Goal: Transaction & Acquisition: Obtain resource

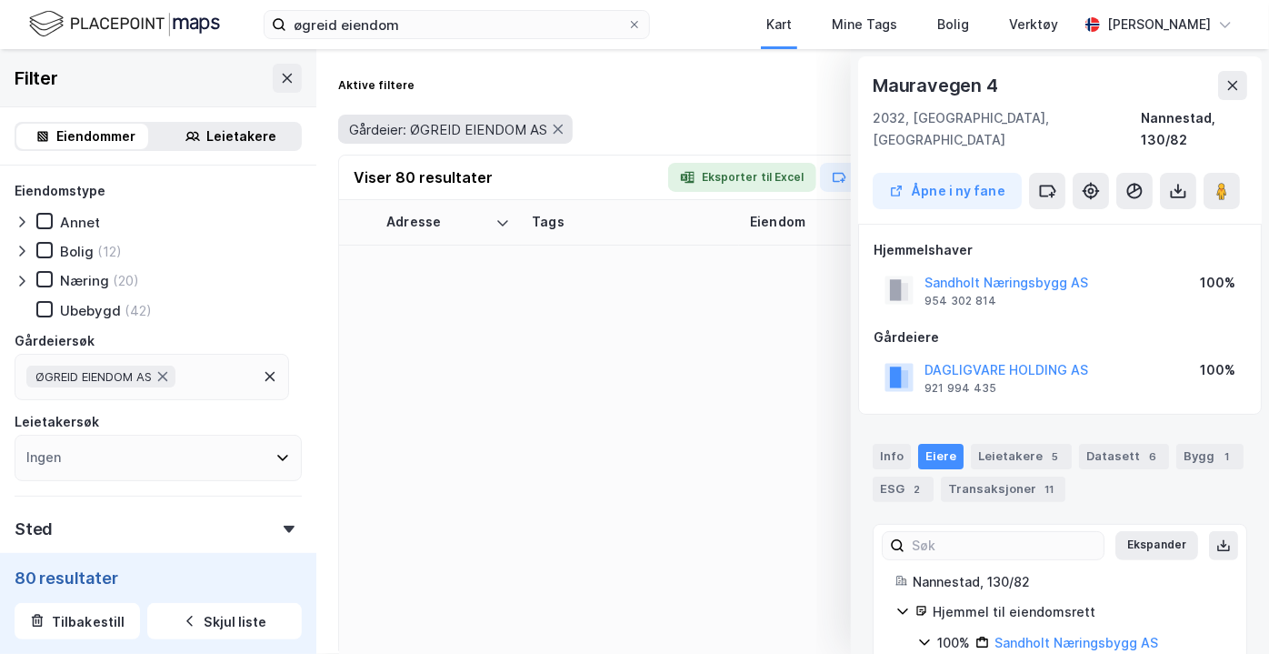
scroll to position [2051, 0]
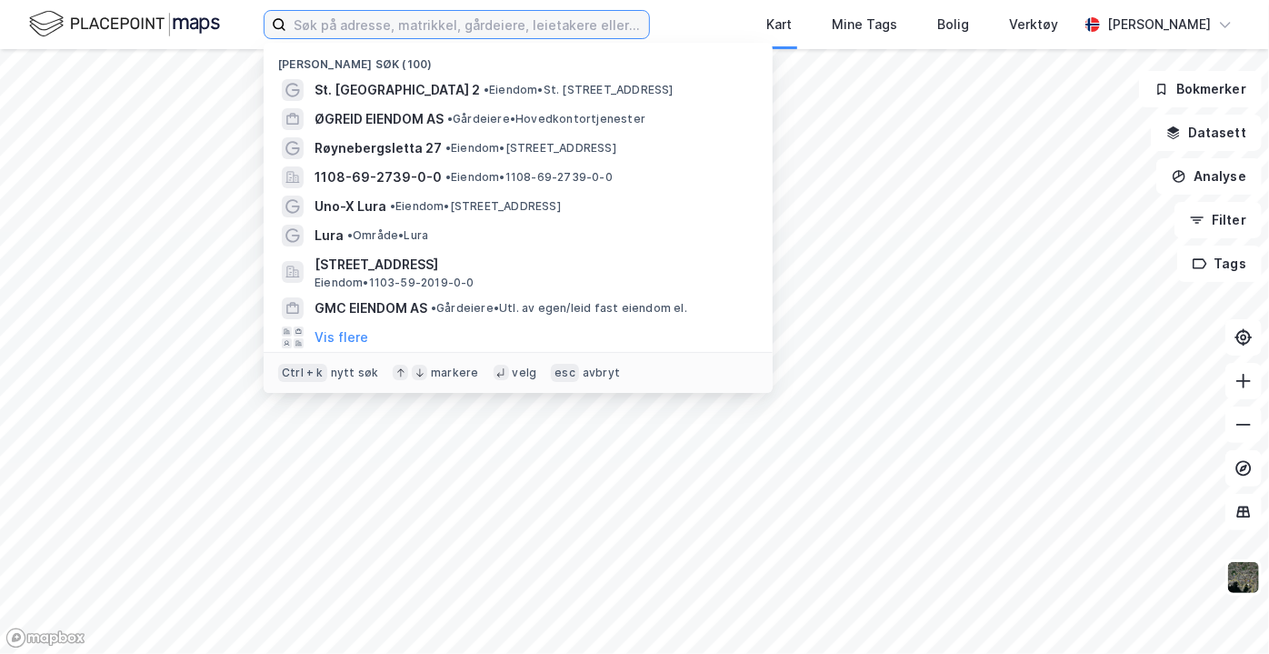
click at [544, 28] on input at bounding box center [467, 24] width 363 height 27
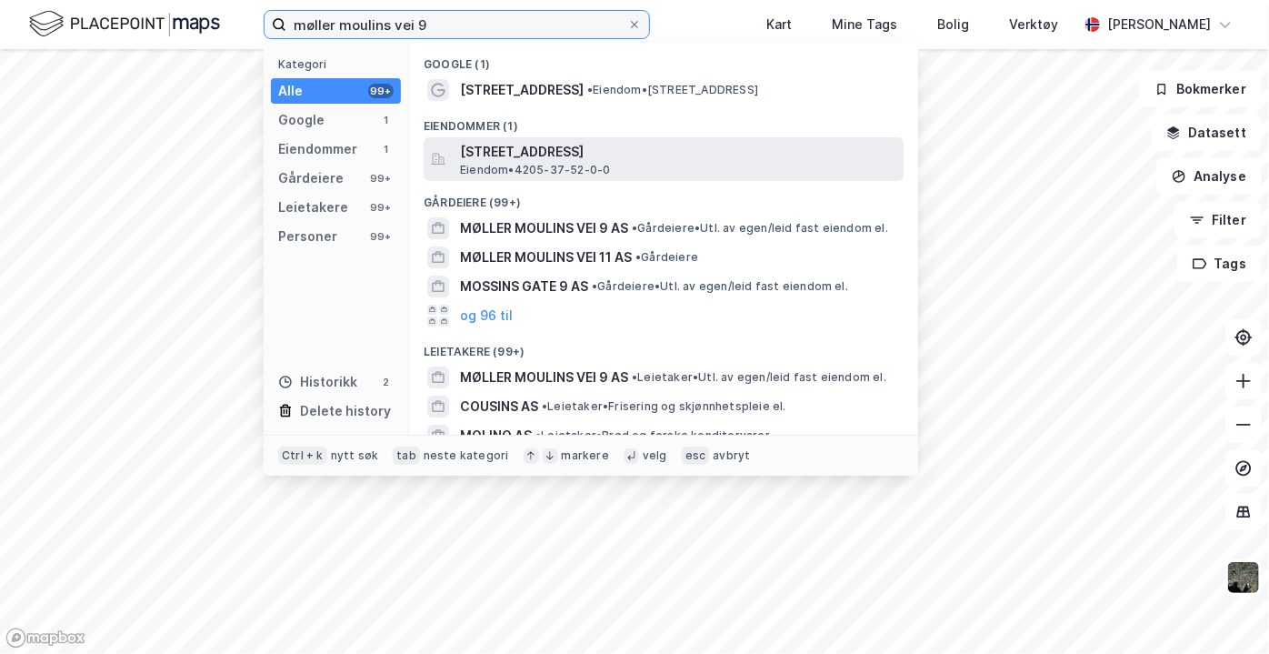
type input "møller moulins vei 9"
click at [532, 155] on span "[STREET_ADDRESS]" at bounding box center [678, 152] width 436 height 22
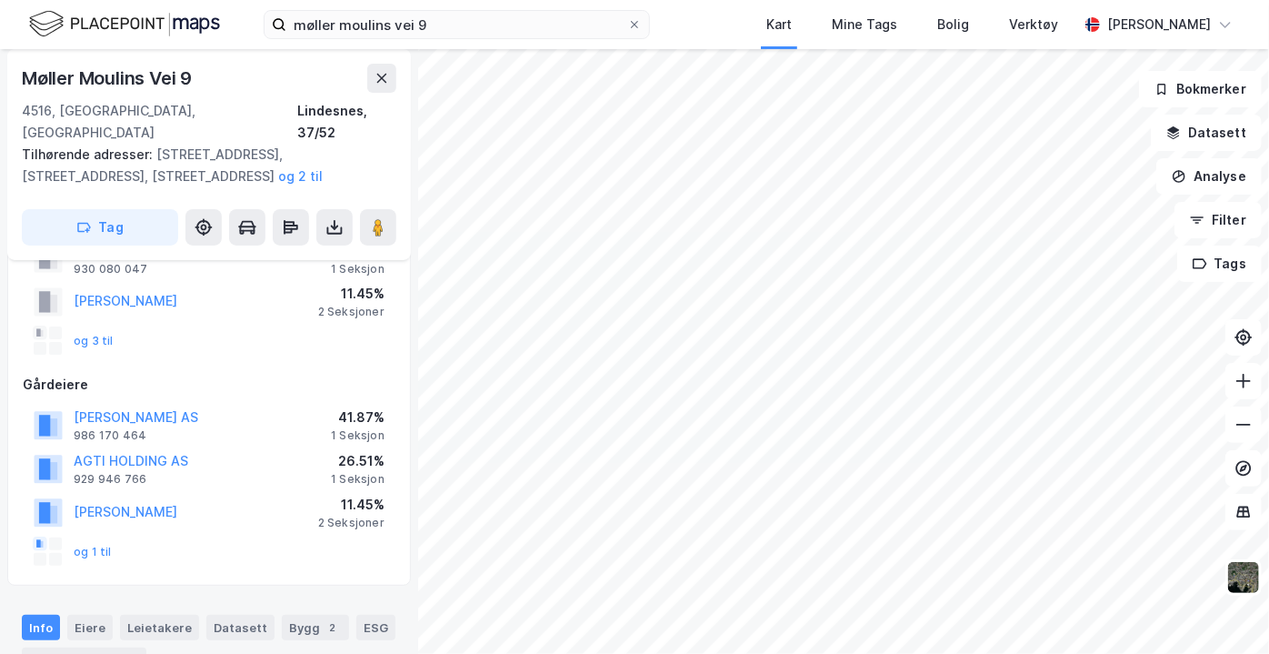
scroll to position [301, 0]
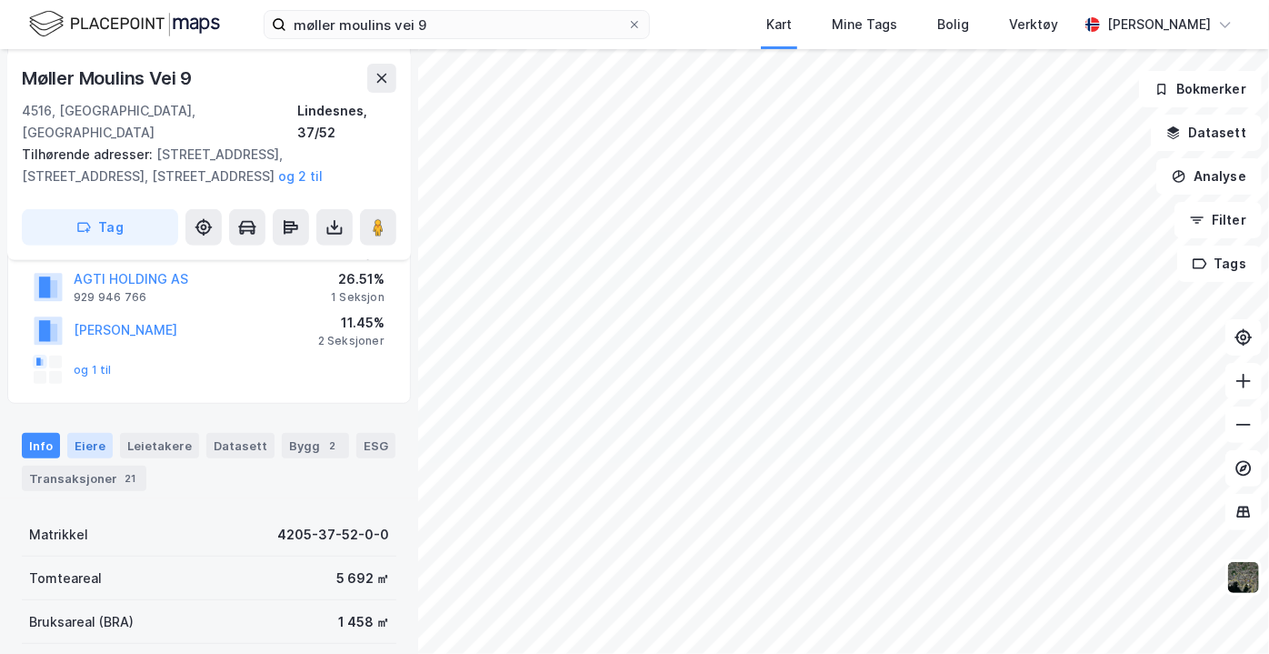
click at [101, 433] on div "Eiere" at bounding box center [89, 445] width 45 height 25
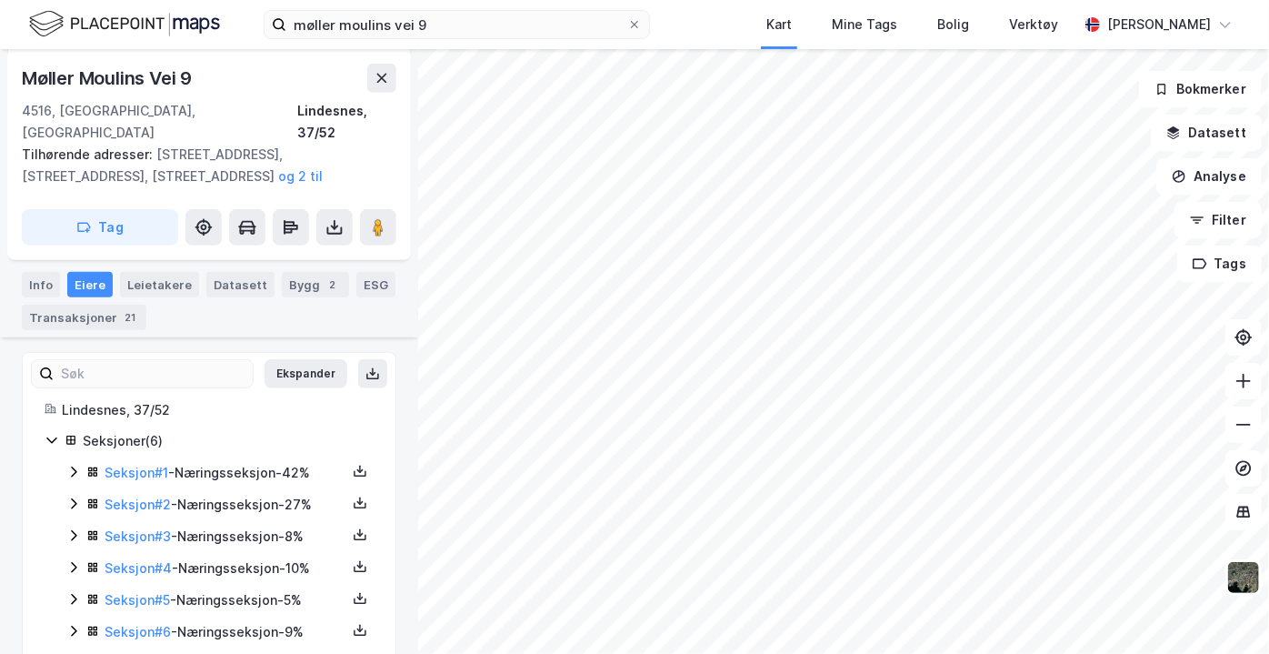
scroll to position [474, 0]
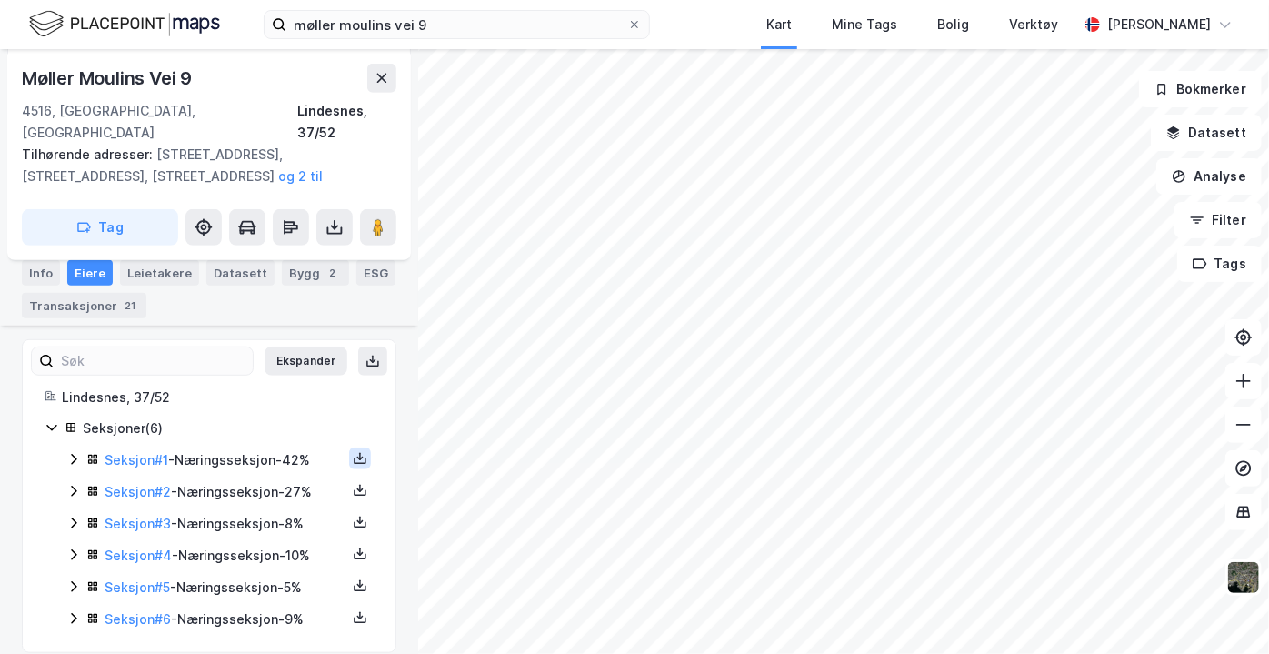
click at [357, 456] on icon at bounding box center [360, 458] width 6 height 4
click at [305, 386] on div "Grunnbok" at bounding box center [260, 404] width 160 height 44
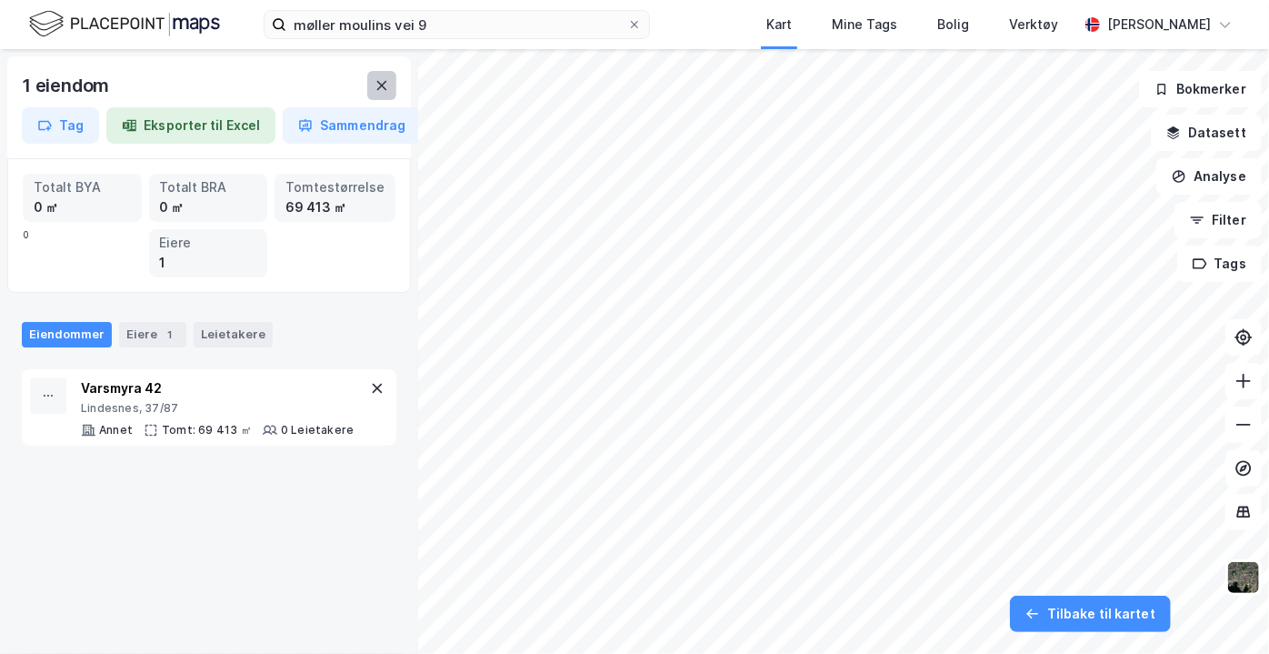
click at [377, 92] on icon at bounding box center [381, 85] width 15 height 15
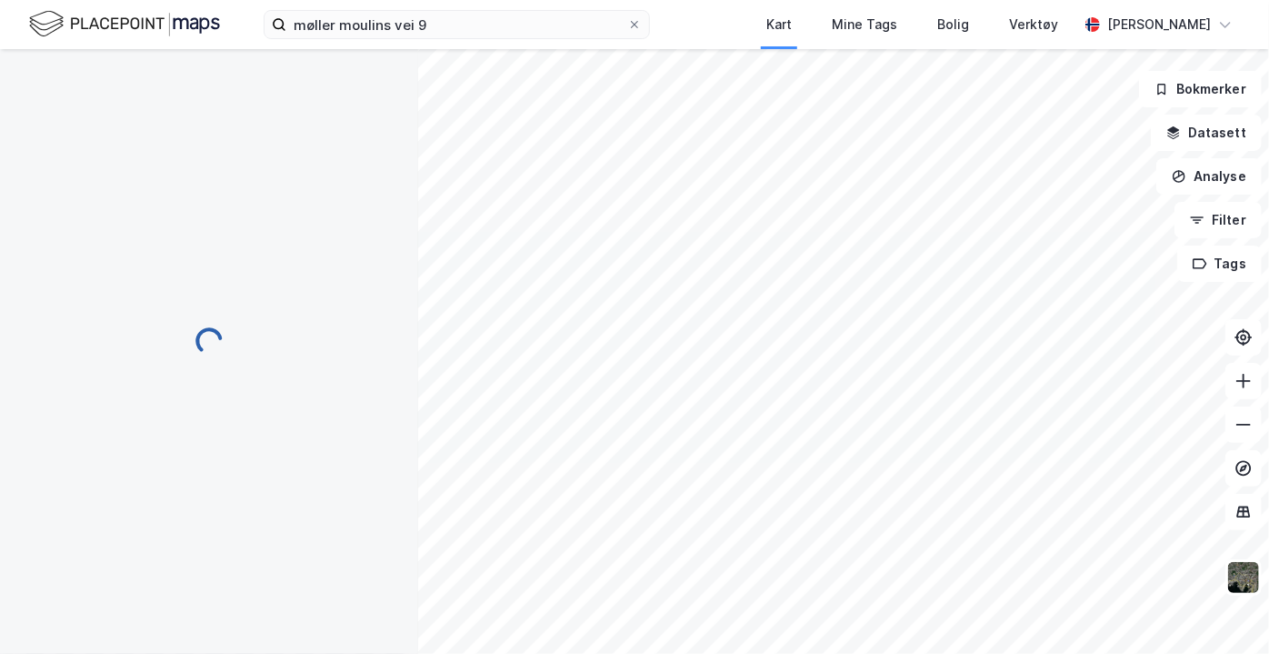
scroll to position [474, 0]
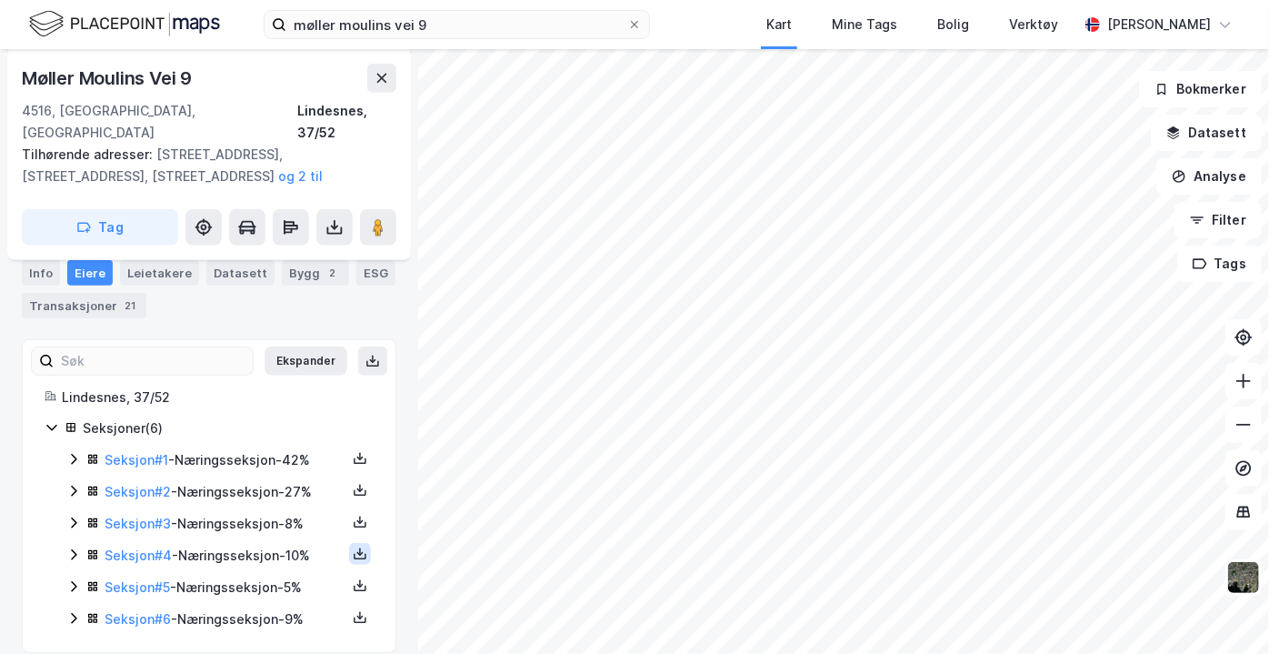
click at [353, 546] on icon at bounding box center [360, 553] width 15 height 15
click at [292, 489] on div "Grunnbok" at bounding box center [260, 499] width 160 height 44
click at [356, 574] on button at bounding box center [360, 585] width 22 height 22
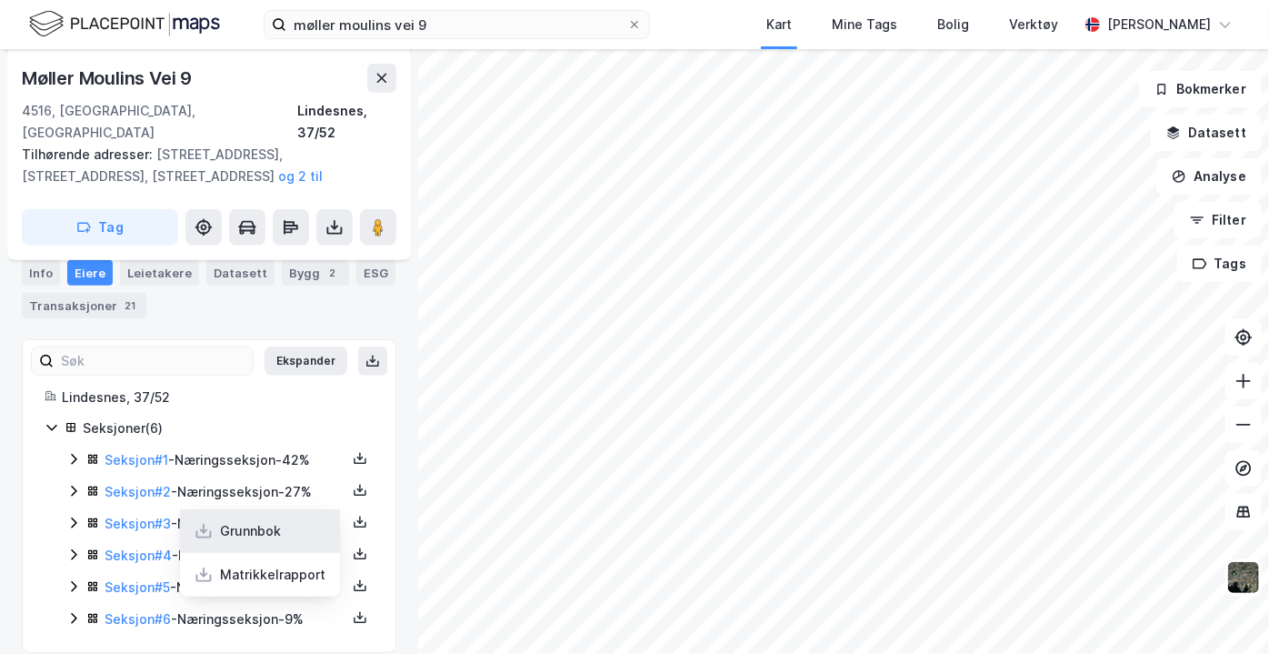
click at [284, 509] on div "Grunnbok" at bounding box center [260, 531] width 160 height 44
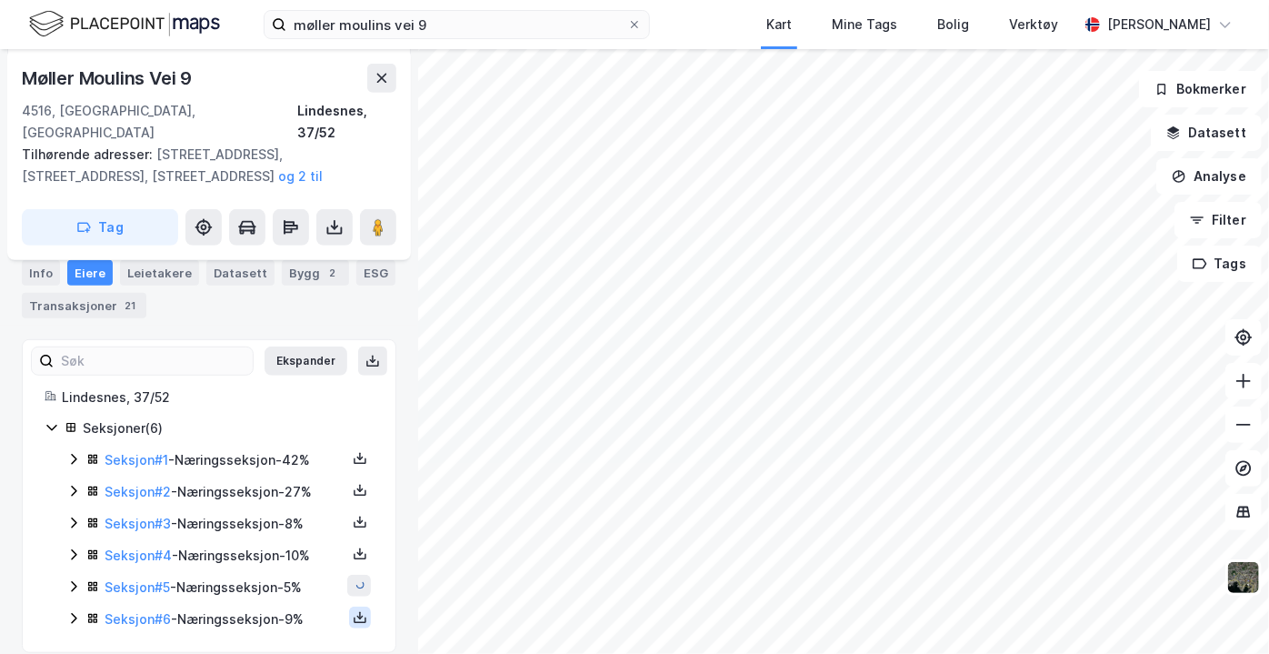
click at [353, 610] on icon at bounding box center [360, 617] width 15 height 15
click at [296, 547] on div "Grunnbok" at bounding box center [260, 563] width 160 height 44
